Goal: Check status: Check status

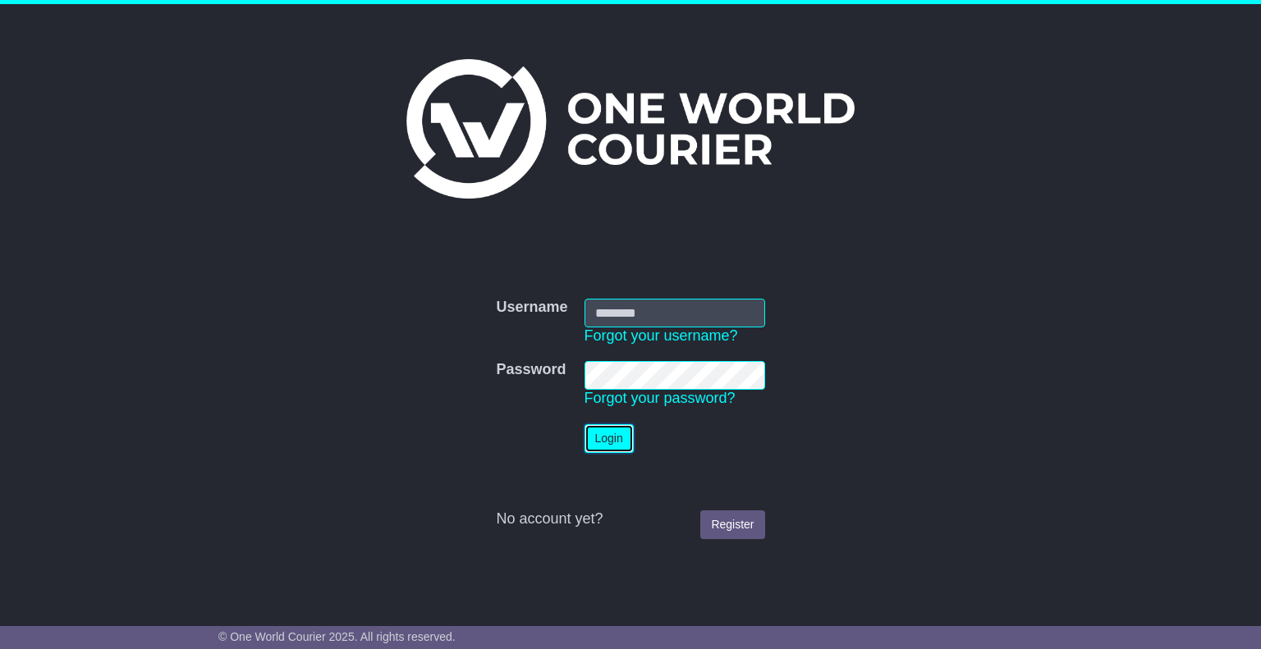
click at [614, 441] on button "Login" at bounding box center [608, 438] width 49 height 29
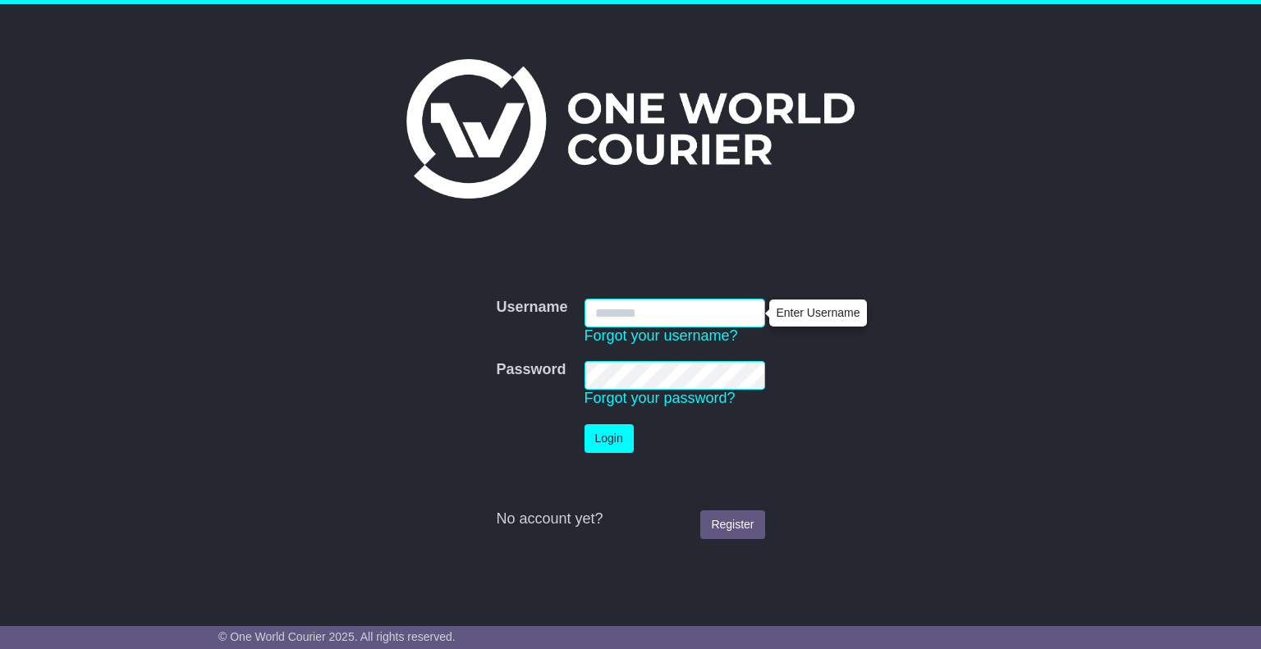
click at [670, 314] on input "Username" at bounding box center [674, 313] width 181 height 29
type input "**********"
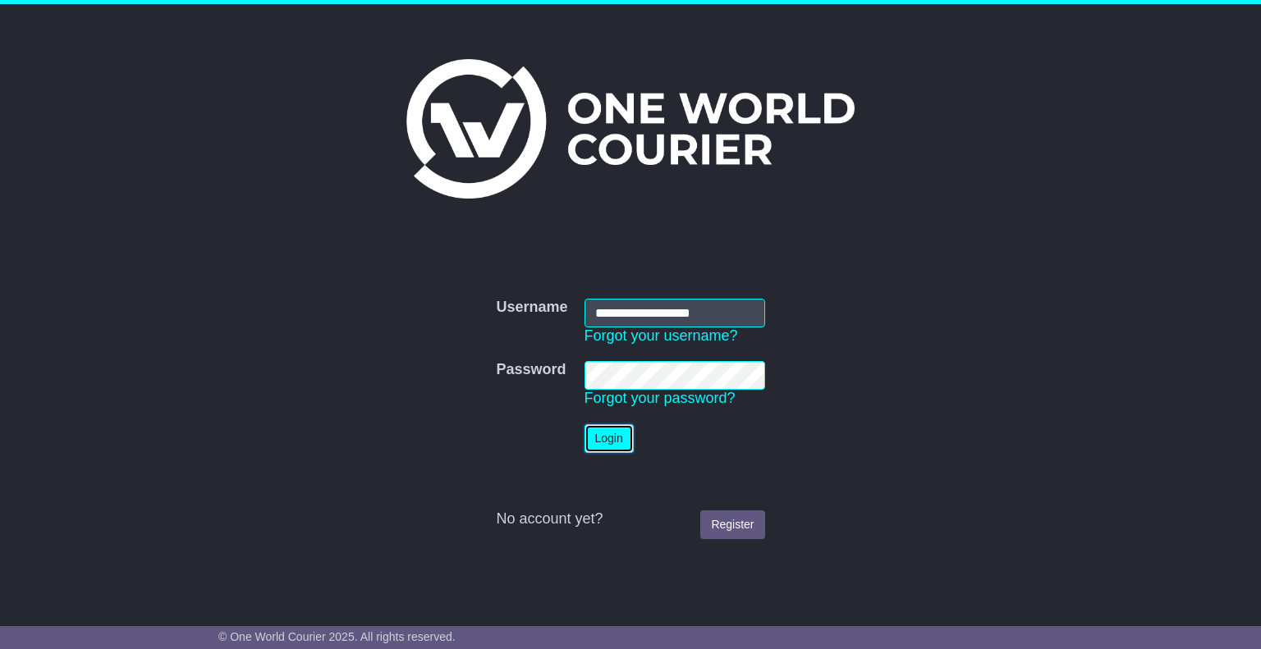
click at [601, 437] on button "Login" at bounding box center [608, 438] width 49 height 29
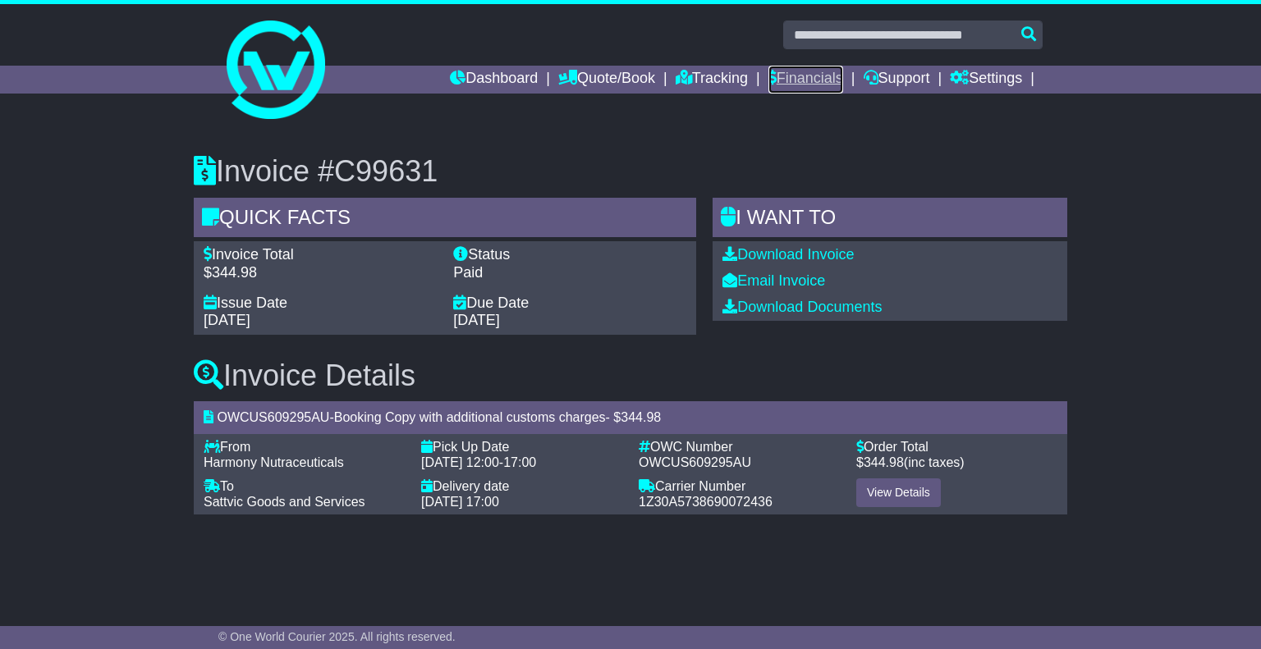
click at [812, 80] on link "Financials" at bounding box center [805, 80] width 75 height 28
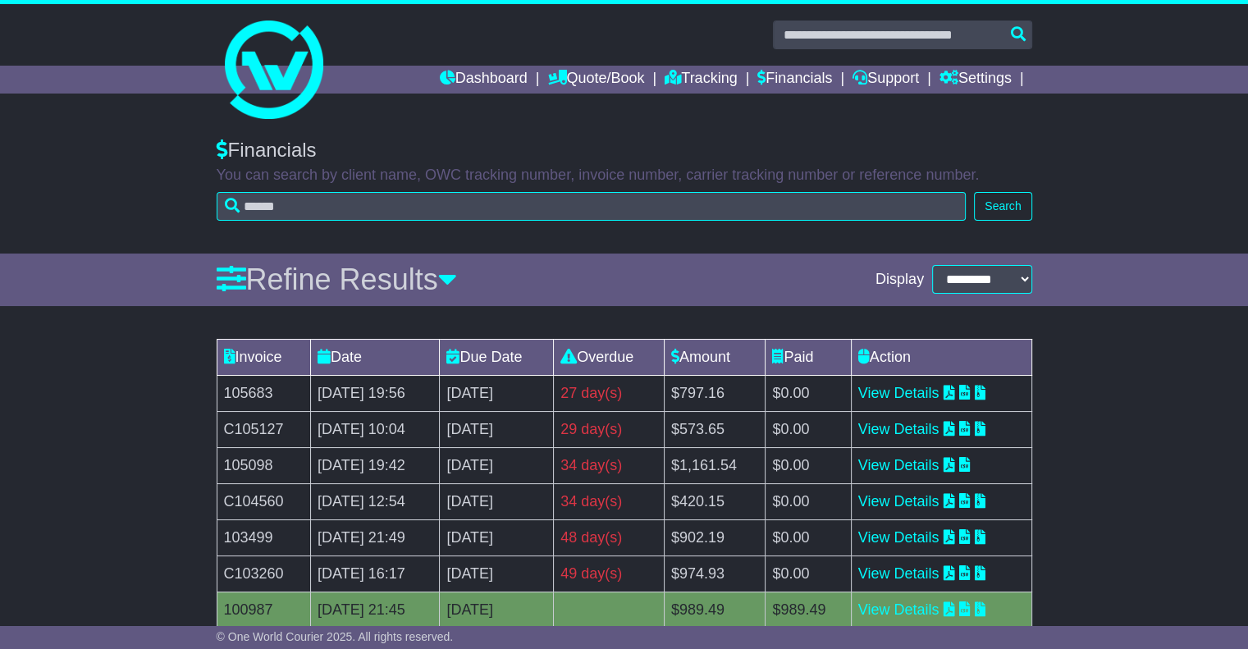
click at [1115, 350] on div "Invoice Date Due Date Overdue Amount Paid Action 105683 14 Aug 2025 19:56 21st …" at bounding box center [624, 547] width 1248 height 433
click at [727, 497] on td "$420.15" at bounding box center [714, 501] width 101 height 36
copy td "420.15"
click at [919, 499] on link "View Details" at bounding box center [898, 501] width 81 height 16
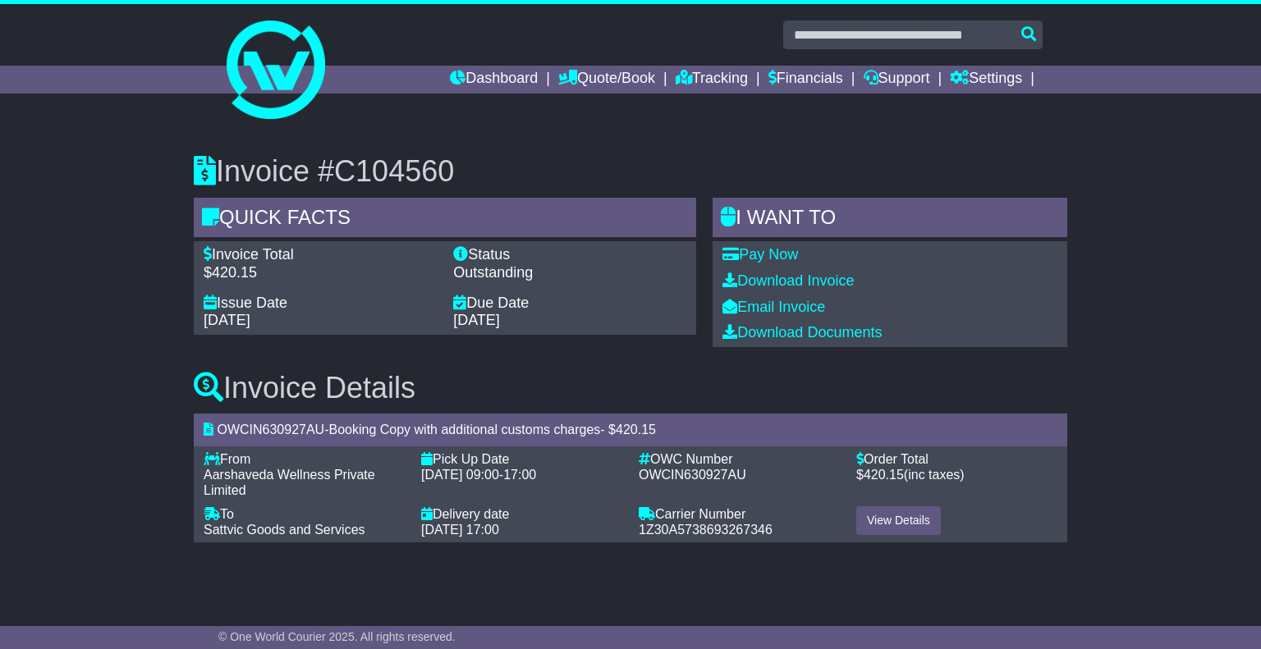
click at [1211, 200] on div "Invoice #C104560 Quick Facts Invoice Total $420.15 Status Outstanding Issue Dat…" at bounding box center [630, 342] width 1261 height 441
click at [414, 161] on h3 "Invoice #C104560" at bounding box center [630, 171] width 873 height 33
copy h3 "C104560"
